Goal: Contribute content: Contribute content

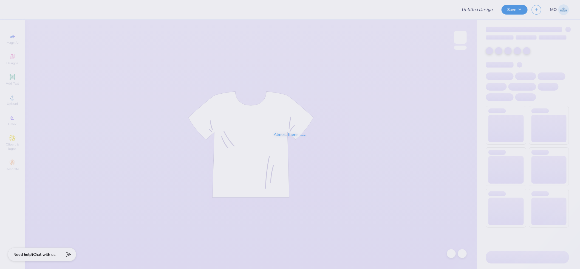
type input "Alpha Sig T-Shirts"
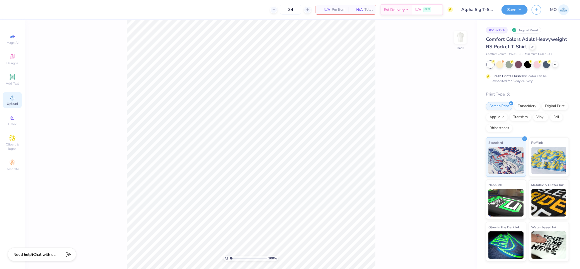
click at [18, 100] on div "Upload" at bounding box center [12, 100] width 19 height 16
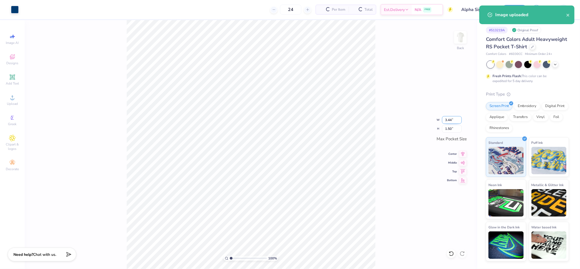
click at [449, 121] on input "3.44" at bounding box center [452, 120] width 20 height 8
type input "3.00"
type input "1.31"
click at [461, 154] on icon at bounding box center [463, 153] width 8 height 7
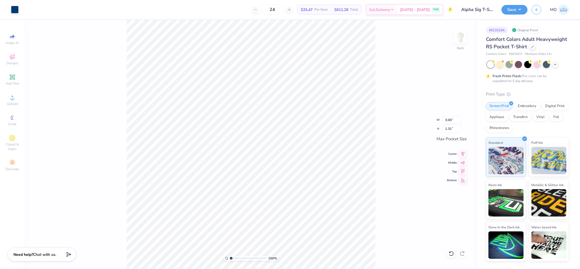
click at [401, 149] on div "100 % Back W 3.00 3.00 " H 1.31 1.31 " Max Pocket Size Center Middle Top Bottom" at bounding box center [251, 144] width 452 height 249
click at [461, 42] on img at bounding box center [460, 37] width 22 height 22
click at [13, 99] on circle at bounding box center [12, 99] width 3 height 3
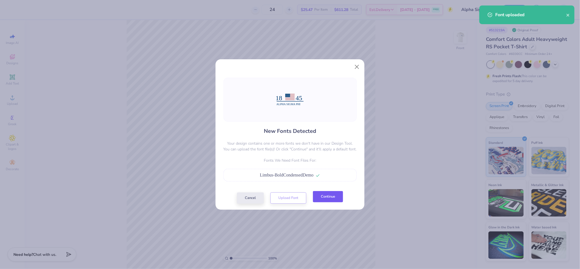
click at [334, 199] on button "Continue" at bounding box center [328, 196] width 30 height 11
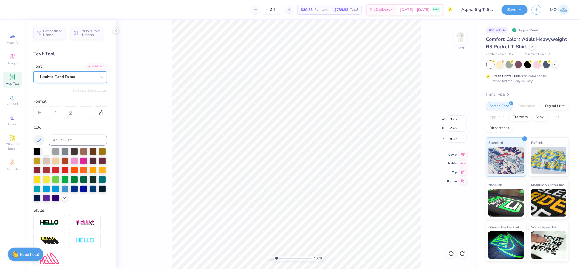
click at [69, 77] on div "Limbus Cond Demo" at bounding box center [68, 77] width 58 height 9
type input "14.06"
type input "1.16"
type input "13.48"
click at [74, 76] on div "Limbus Cond Demo" at bounding box center [68, 77] width 58 height 9
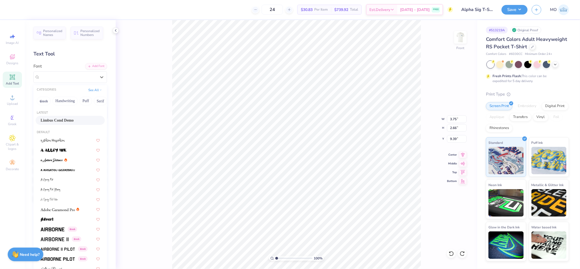
click at [65, 117] on div "Limbus Cond Demo" at bounding box center [70, 120] width 69 height 9
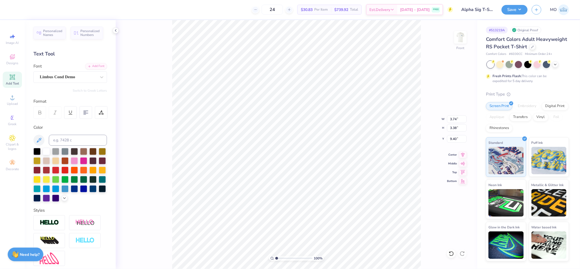
type input "3.74"
type input "3.38"
type input "9.40"
type input "4.27"
type input "2.66"
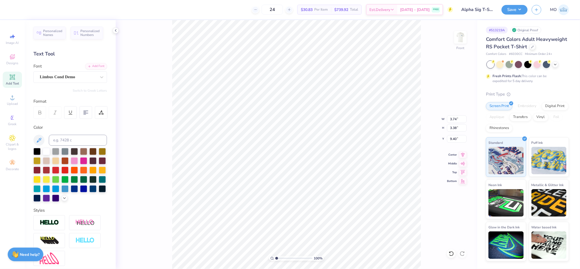
type input "9.39"
click at [69, 80] on div "Limbus Cond Demo" at bounding box center [68, 77] width 58 height 9
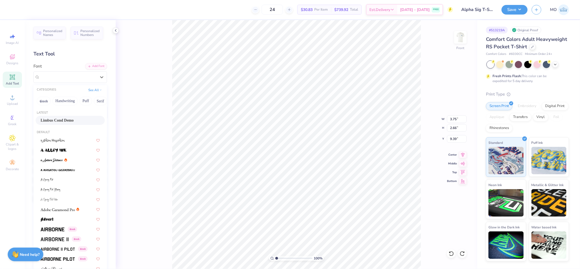
click at [71, 119] on span "Limbus Cond Demo" at bounding box center [57, 120] width 33 height 6
type input "3.74"
type input "3.38"
type input "9.40"
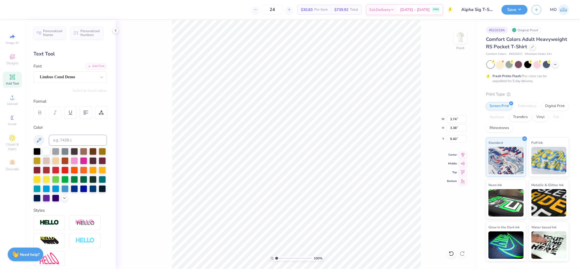
type input "4.27"
type input "2.66"
type input "9.39"
type input "3.74"
type input "3.38"
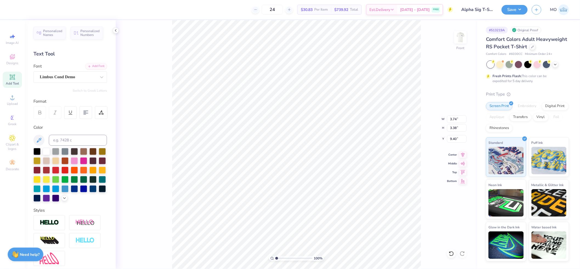
type input "8.67"
type input "4.27"
type input "2.66"
type input "9.39"
click at [40, 76] on div "Limbus Cond Demo" at bounding box center [68, 77] width 58 height 9
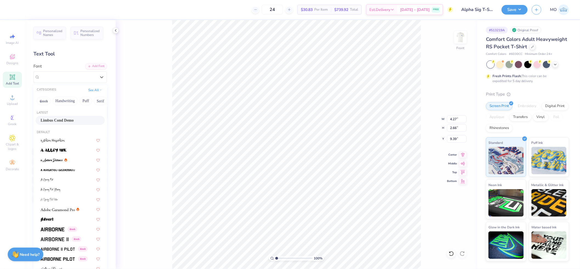
click at [61, 120] on span "Limbus Cond Demo" at bounding box center [57, 120] width 33 height 6
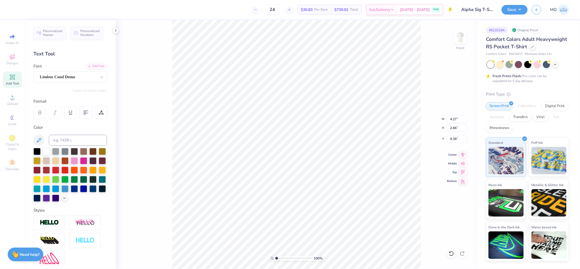
type input "4.24"
type input "3.38"
type input "8.67"
drag, startPoint x: 58, startPoint y: 78, endPoint x: 56, endPoint y: 84, distance: 6.6
click at [58, 78] on div "Limbus Cond Demo" at bounding box center [68, 77] width 58 height 9
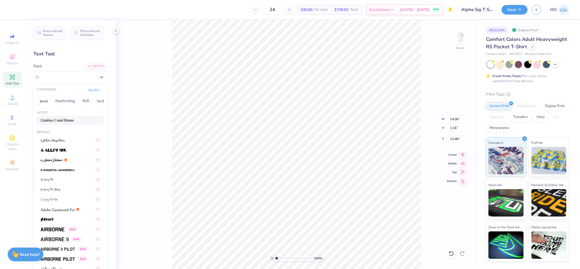
click at [62, 116] on div "Limbus Cond Demo" at bounding box center [70, 120] width 69 height 9
type input "14.03"
type input "1.46"
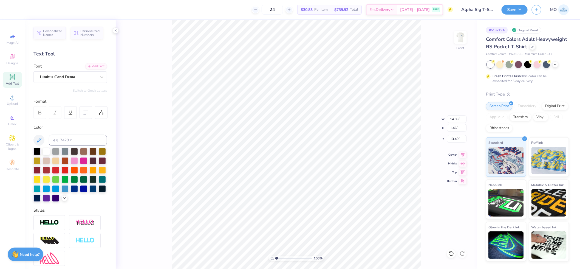
type input "13.17"
click at [463, 155] on icon at bounding box center [463, 154] width 8 height 7
type input "13.90"
type input "3.99"
type input "8.73"
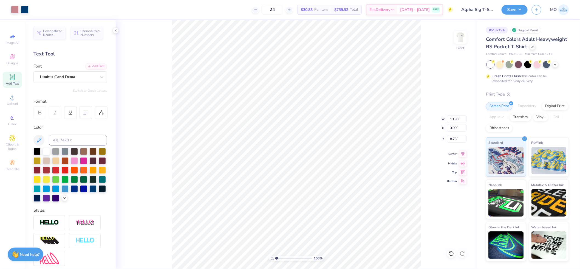
click at [464, 154] on icon at bounding box center [463, 154] width 8 height 7
drag, startPoint x: 277, startPoint y: 258, endPoint x: 286, endPoint y: 257, distance: 8.3
type input "3.46"
click at [286, 257] on input "range" at bounding box center [293, 258] width 37 height 5
type input "15.43"
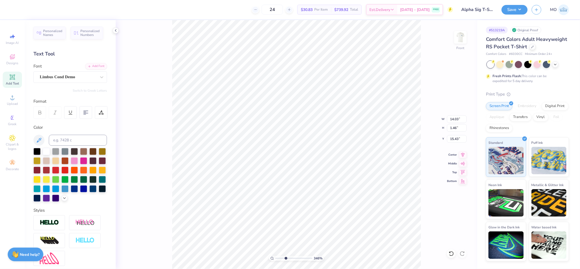
scroll to position [5, 1]
type textarea "i"
type input "10.08"
type input "0.59"
type input "1.89"
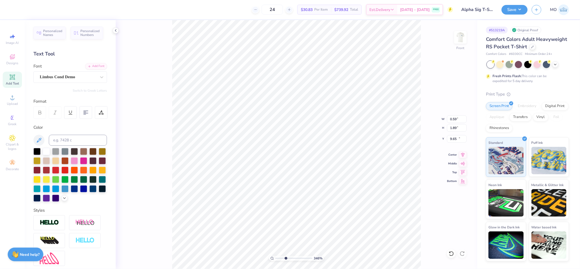
type input "10.03"
drag, startPoint x: 287, startPoint y: 258, endPoint x: 234, endPoint y: 250, distance: 54.1
type input "1"
click at [275, 256] on input "range" at bounding box center [293, 258] width 37 height 5
click at [456, 118] on input "14.21" at bounding box center [457, 119] width 20 height 8
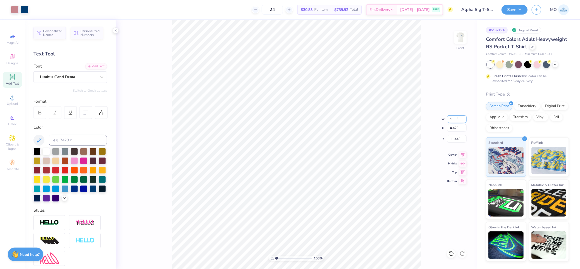
type input "1.00"
type input "0.42"
type input "11.44"
click at [454, 117] on input "1.00" at bounding box center [457, 119] width 20 height 8
type input "12.00"
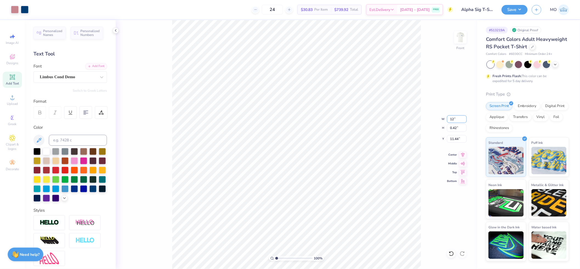
type input "5.03"
click at [464, 154] on icon at bounding box center [463, 154] width 4 height 5
click at [458, 138] on input "9.13" at bounding box center [457, 139] width 20 height 8
type input "3.00"
click at [509, 7] on button "Save" at bounding box center [515, 9] width 26 height 10
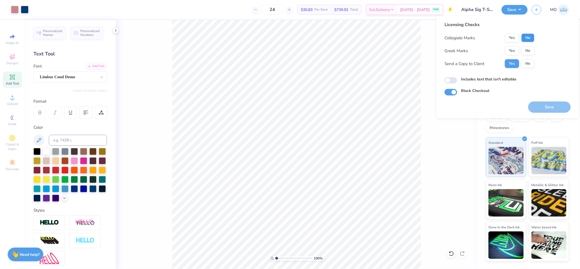
click at [530, 35] on button "No" at bounding box center [527, 37] width 13 height 9
click at [509, 50] on button "Yes" at bounding box center [512, 50] width 14 height 9
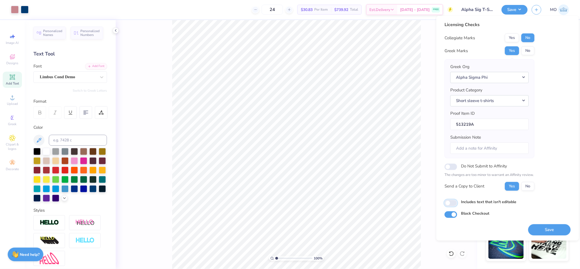
click at [450, 204] on input "Includes text that isn't editable" at bounding box center [450, 203] width 13 height 7
checkbox input "true"
click at [553, 230] on button "Save" at bounding box center [549, 229] width 43 height 11
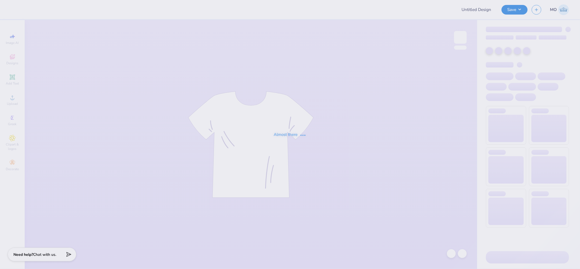
type input "Wise Tshirt 3"
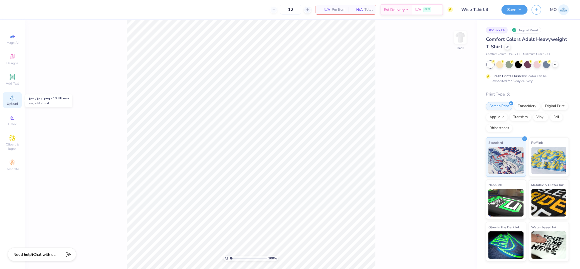
click at [13, 105] on span "Upload" at bounding box center [12, 103] width 11 height 4
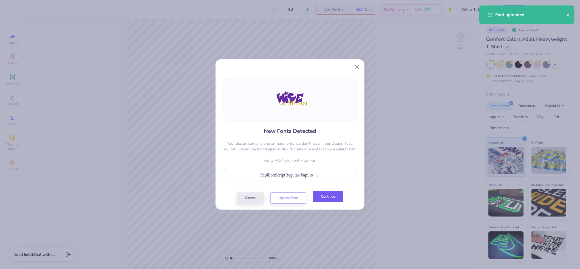
click at [334, 199] on button "Continue" at bounding box center [328, 196] width 30 height 11
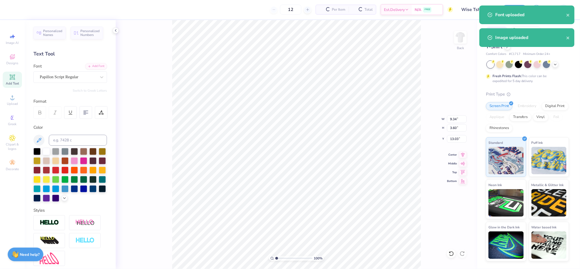
click at [77, 82] on div "Papillon Script Regular" at bounding box center [69, 77] width 73 height 12
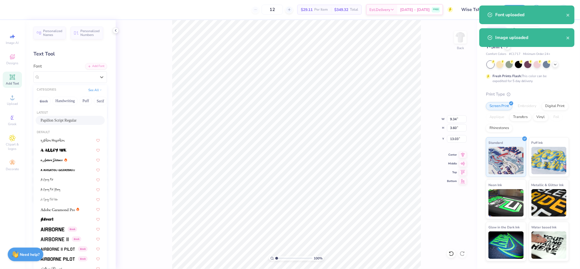
click at [64, 118] on div "Papillon Script Regular" at bounding box center [70, 120] width 59 height 6
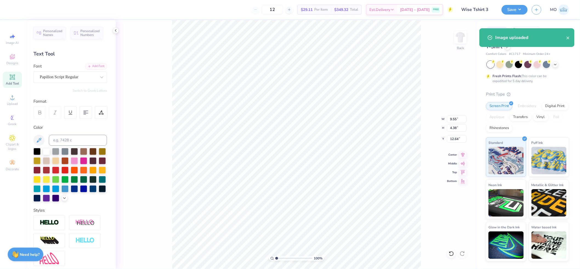
type input "9.55"
type input "4.38"
type input "12.64"
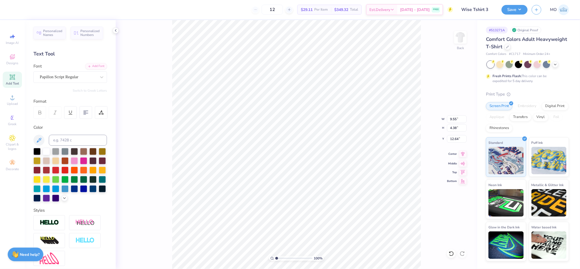
click at [465, 155] on icon at bounding box center [463, 154] width 8 height 7
click at [462, 152] on icon at bounding box center [463, 154] width 8 height 7
click at [49, 226] on img at bounding box center [49, 222] width 19 height 6
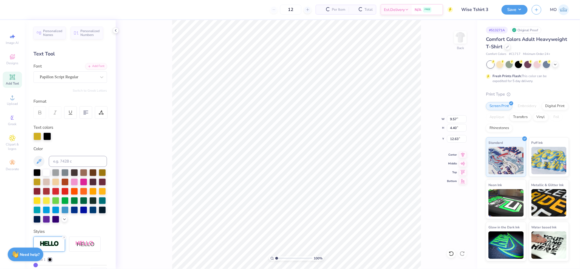
type input "9.57"
type input "4.40"
type input "12.63"
click at [48, 135] on div at bounding box center [47, 136] width 8 height 8
click at [61, 162] on input at bounding box center [78, 161] width 58 height 11
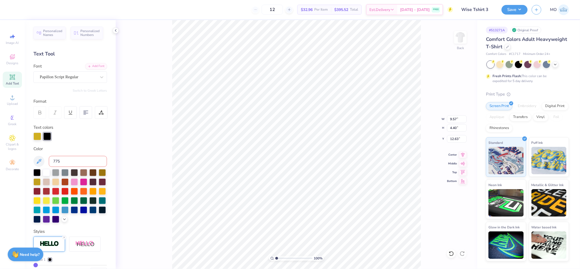
type input "7752"
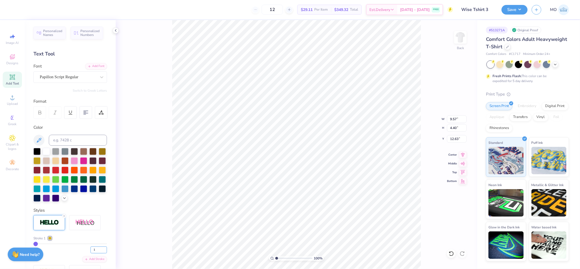
click at [90, 253] on input "1" at bounding box center [98, 249] width 16 height 7
type input "2"
type input "9.58"
type input "4.42"
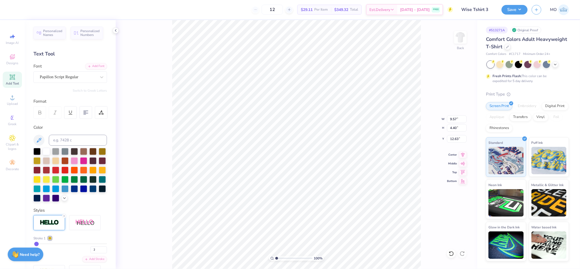
type input "12.62"
click at [454, 119] on input "14.17" at bounding box center [457, 119] width 20 height 8
type input "4.00"
type input "2.45"
type input "3.00"
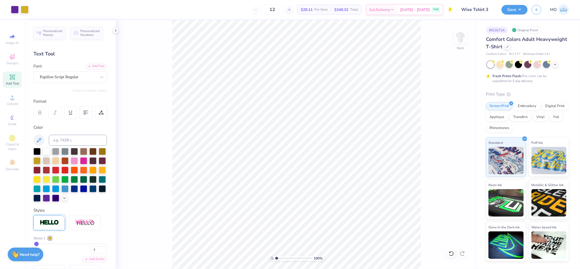
click at [292, 254] on div "100 %" at bounding box center [296, 144] width 249 height 249
drag, startPoint x: 278, startPoint y: 257, endPoint x: 282, endPoint y: 256, distance: 4.2
type input "2.46"
click at [282, 256] on input "range" at bounding box center [293, 258] width 37 height 5
click at [14, 81] on span "Add Text" at bounding box center [12, 83] width 13 height 4
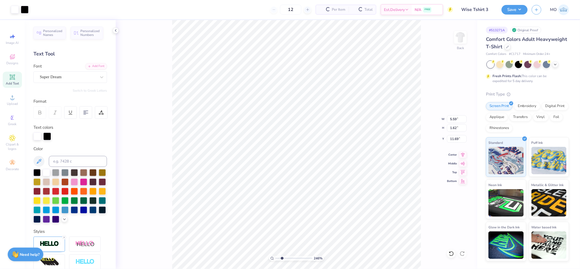
type input "5.62"
type input "1.65"
type input "11.67"
click at [292, 257] on div "246 %" at bounding box center [296, 144] width 249 height 249
type input "7.03"
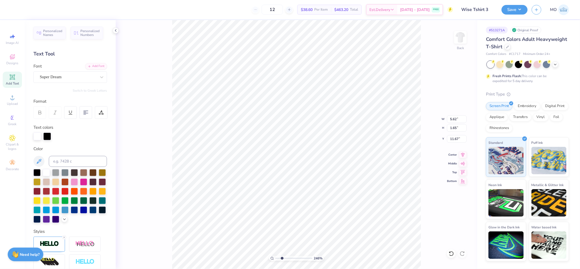
type input "2.06"
type input "11.26"
type input "7.39"
click at [63, 238] on line at bounding box center [64, 237] width 2 height 2
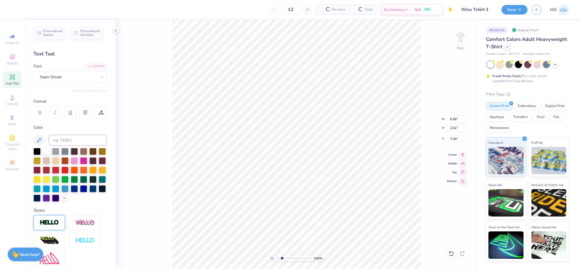
type input "6.99"
type input "2.02"
type input "7.40"
type textarea "."
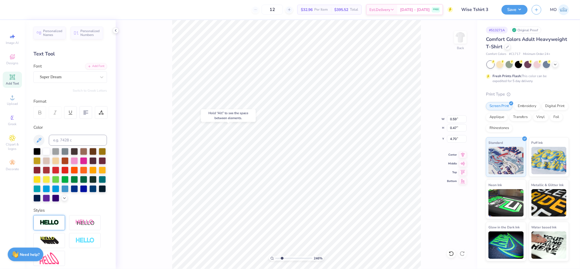
type input "4.70"
click at [457, 127] on input "0.47" at bounding box center [457, 128] width 20 height 8
type input "0.1"
type input "0.12"
type input "0.10"
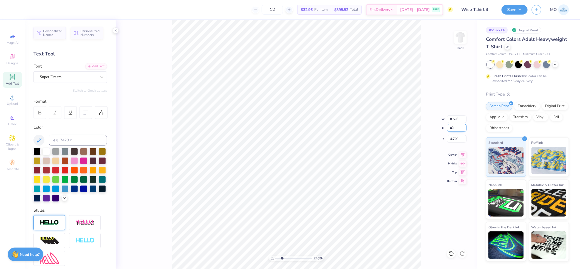
type input "4.88"
drag, startPoint x: 282, startPoint y: 259, endPoint x: 306, endPoint y: 254, distance: 23.9
type input "9"
click at [306, 256] on input "range" at bounding box center [293, 258] width 37 height 5
type input "4.89"
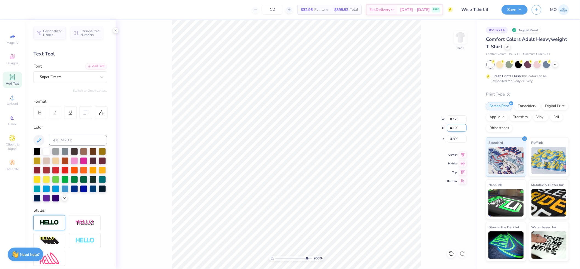
click at [458, 128] on input "0.10" at bounding box center [457, 128] width 20 height 8
drag, startPoint x: 458, startPoint y: 127, endPoint x: 442, endPoint y: 125, distance: 16.0
click at [442, 125] on div "900 % Back W 0.12 0.12 " H 0.10 0.10 " Y 4.89 4.89 " Center Middle Top Bottom" at bounding box center [296, 144] width 361 height 249
click at [458, 127] on input "0.10" at bounding box center [457, 128] width 20 height 8
paste input "013"
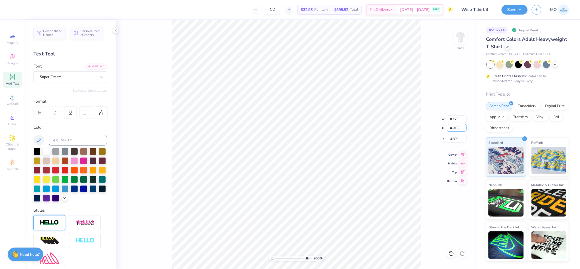
type input "0.013"
type input "0.02"
type input "0.01"
type input "4.93"
type input "2.70"
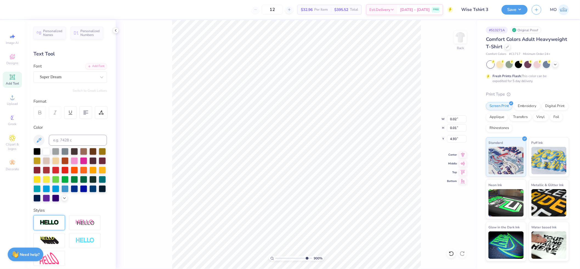
type input "1.25"
type input "4.20"
type input "0.02"
type input "0.01"
type input "4.93"
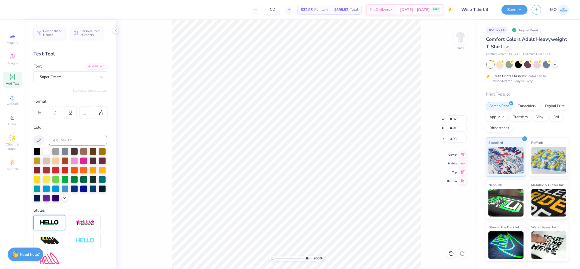
type input "2.70"
type input "1.25"
type input "4.20"
drag, startPoint x: 306, startPoint y: 258, endPoint x: 344, endPoint y: 254, distance: 37.7
type input "10"
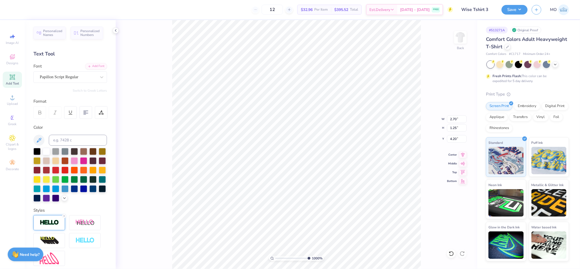
click at [310, 256] on input "range" at bounding box center [292, 258] width 35 height 5
type input "0.02"
type input "0.01"
type input "4.96"
drag, startPoint x: 307, startPoint y: 257, endPoint x: 266, endPoint y: 256, distance: 40.9
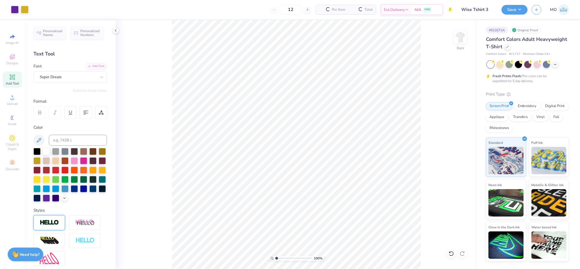
type input "1"
click at [275, 256] on input "range" at bounding box center [293, 258] width 37 height 5
click at [461, 44] on img at bounding box center [460, 37] width 22 height 22
click at [14, 102] on span "Upload" at bounding box center [12, 103] width 11 height 4
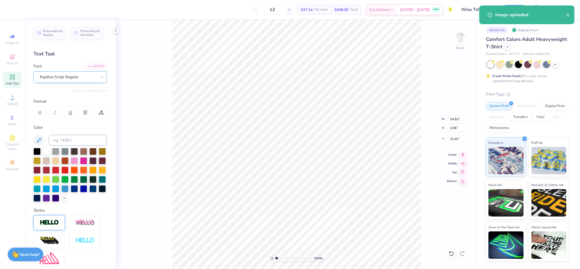
click at [72, 75] on div "Papillon Script Regular" at bounding box center [68, 77] width 58 height 9
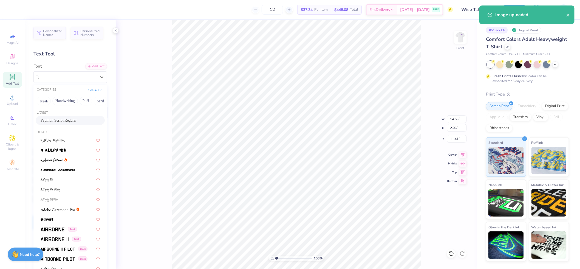
click at [68, 121] on div "Papillon Script Regular" at bounding box center [70, 120] width 59 height 6
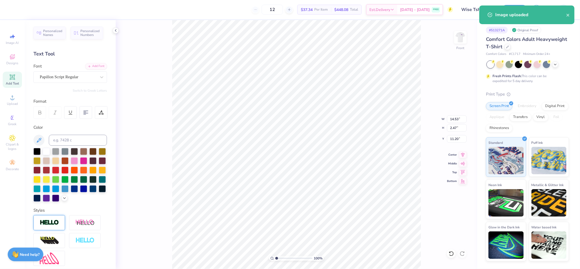
type input "2.47"
type input "11.20"
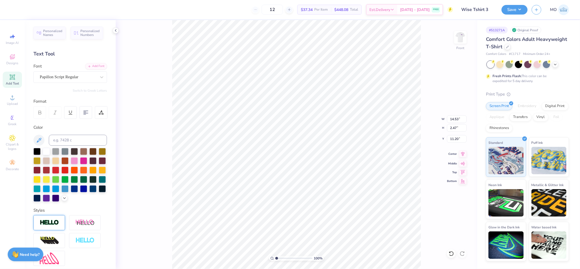
click at [461, 155] on icon at bounding box center [463, 154] width 8 height 7
click at [463, 154] on icon at bounding box center [463, 154] width 4 height 5
click at [464, 154] on icon at bounding box center [463, 154] width 8 height 7
click at [307, 206] on li "Group" at bounding box center [307, 208] width 43 height 11
type input "14.53"
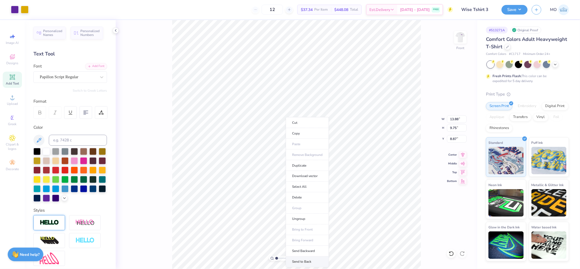
click at [313, 260] on li "Send to Back" at bounding box center [307, 261] width 43 height 11
click at [458, 122] on input "14.53" at bounding box center [457, 119] width 20 height 8
type input "12.00"
type input "8.05"
click at [465, 155] on icon at bounding box center [463, 154] width 8 height 7
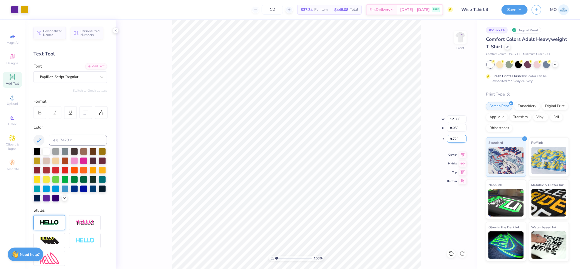
click at [458, 138] on input "9.72" at bounding box center [457, 139] width 20 height 8
type input "3.00"
drag, startPoint x: 276, startPoint y: 257, endPoint x: 283, endPoint y: 258, distance: 7.2
type input "2.79"
click at [283, 258] on input "range" at bounding box center [293, 258] width 37 height 5
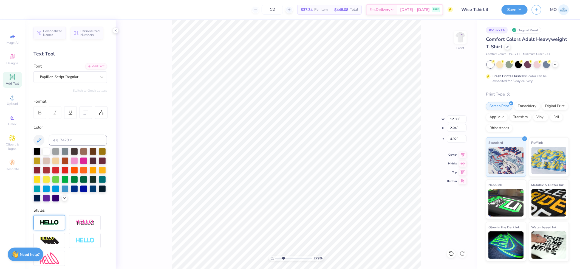
click at [43, 226] on img at bounding box center [49, 222] width 19 height 6
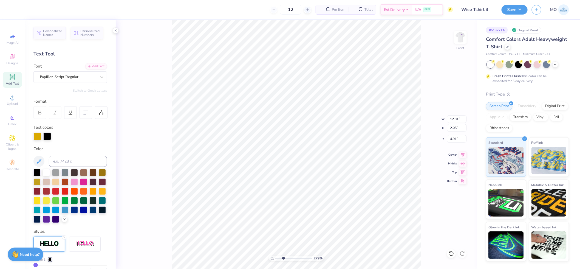
type input "12.01"
type input "2.05"
type input "4.91"
click at [48, 136] on div at bounding box center [47, 136] width 8 height 8
click at [60, 163] on input at bounding box center [78, 161] width 58 height 11
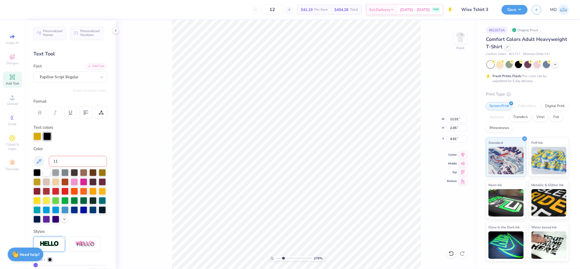
type input "110"
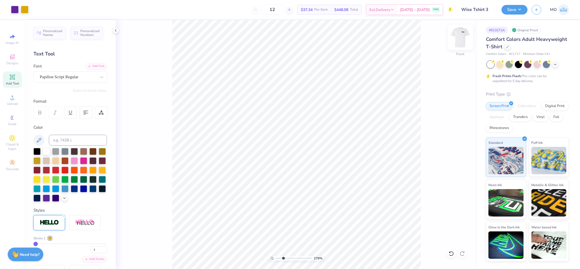
click at [458, 36] on img at bounding box center [460, 37] width 22 height 22
click at [26, 9] on div at bounding box center [25, 9] width 8 height 8
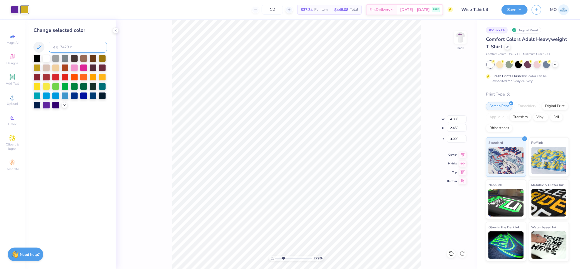
click at [67, 46] on input at bounding box center [78, 47] width 58 height 11
type input "110"
click at [461, 39] on img at bounding box center [460, 37] width 22 height 22
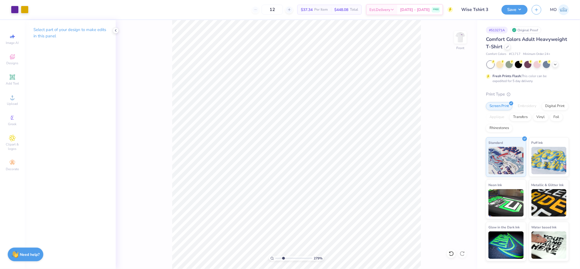
click at [150, 54] on div "279 % Front" at bounding box center [296, 144] width 361 height 249
click at [461, 39] on img at bounding box center [460, 37] width 11 height 11
click at [462, 40] on img at bounding box center [460, 37] width 22 height 22
click at [16, 83] on span "Add Text" at bounding box center [12, 83] width 13 height 4
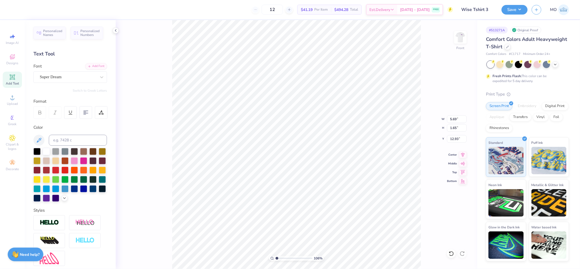
click at [277, 257] on input "range" at bounding box center [293, 258] width 37 height 5
type input "1.06"
type textarea "."
click at [459, 137] on input "13.56" at bounding box center [457, 139] width 20 height 8
click at [459, 130] on input "0.38" at bounding box center [457, 128] width 20 height 8
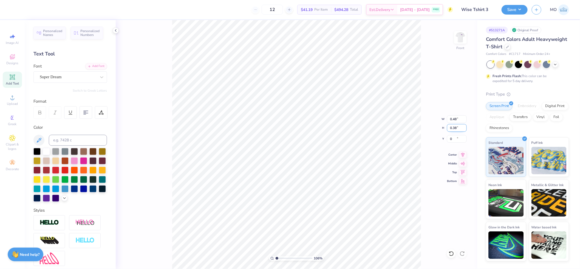
type input "0.50"
type input "0.1"
type input "0.12"
type input "0.10"
type input "0.64"
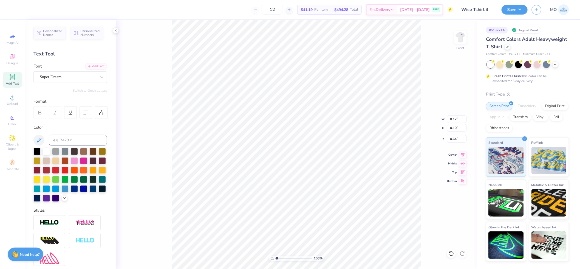
type input "5.94"
drag, startPoint x: 277, startPoint y: 257, endPoint x: 297, endPoint y: 254, distance: 20.2
type input "6.52"
click at [297, 256] on input "range" at bounding box center [293, 258] width 37 height 5
type input "6.07"
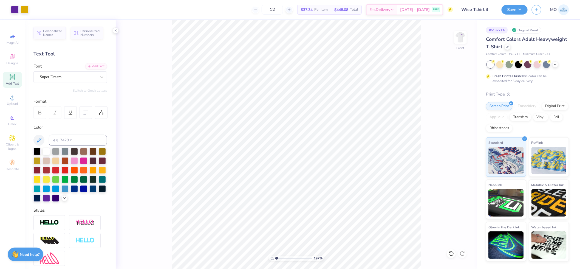
drag, startPoint x: 295, startPoint y: 257, endPoint x: 270, endPoint y: 257, distance: 25.2
type input "1"
click at [275, 257] on input "range" at bounding box center [293, 258] width 37 height 5
click at [453, 116] on input "12.01" at bounding box center [457, 119] width 20 height 8
type input "12.00"
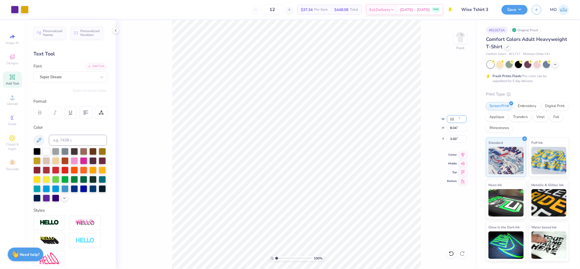
type input "8.04"
click at [465, 153] on icon at bounding box center [463, 154] width 4 height 5
click at [456, 138] on input "3.00" at bounding box center [457, 139] width 20 height 8
type input "3.00"
click at [462, 43] on img at bounding box center [460, 37] width 22 height 22
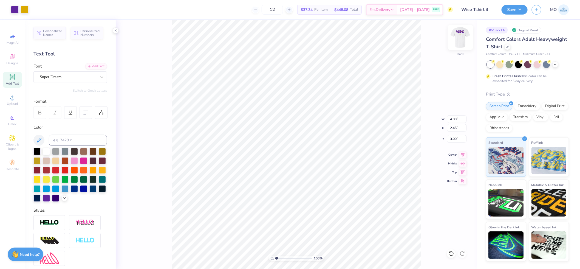
click at [465, 34] on img at bounding box center [460, 37] width 22 height 22
click at [516, 13] on button "Save" at bounding box center [515, 9] width 26 height 10
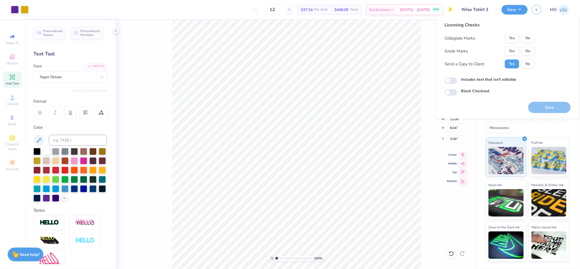
click at [512, 38] on button "Yes" at bounding box center [512, 38] width 14 height 9
click at [528, 50] on button "No" at bounding box center [527, 51] width 13 height 9
click at [448, 81] on input "Includes text that isn't editable" at bounding box center [450, 80] width 13 height 7
checkbox input "true"
click at [555, 110] on button "Save" at bounding box center [549, 107] width 43 height 11
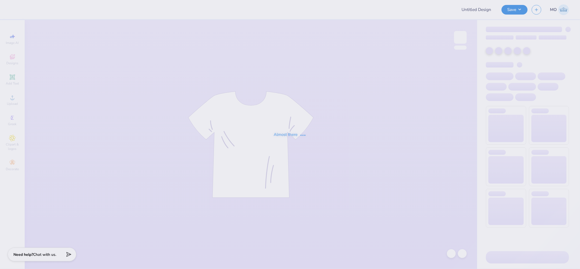
type input "Fiji Philo Tees"
